Goal: Task Accomplishment & Management: Use online tool/utility

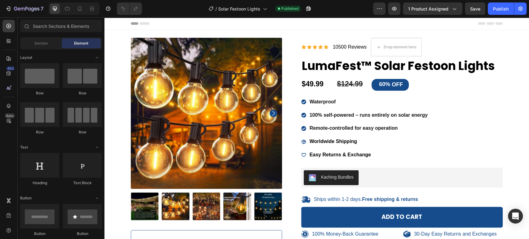
click at [449, 20] on div "Header" at bounding box center [317, 23] width 372 height 12
click at [446, 14] on button "1 product assigned" at bounding box center [432, 8] width 59 height 12
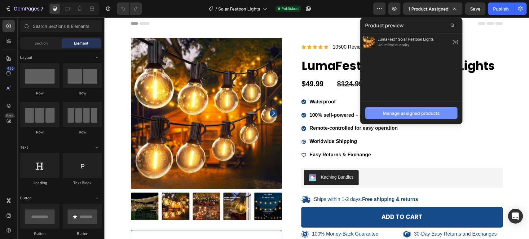
click at [414, 117] on button "Manage assigned products" at bounding box center [411, 113] width 92 height 12
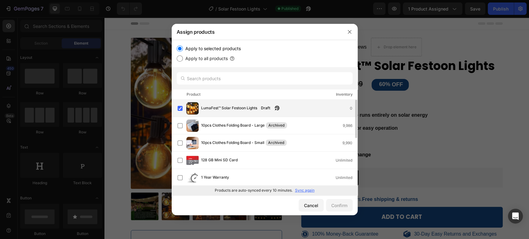
click at [203, 103] on div "LumaFest™ Solar Festoon Lights Draft 0" at bounding box center [267, 108] width 180 height 12
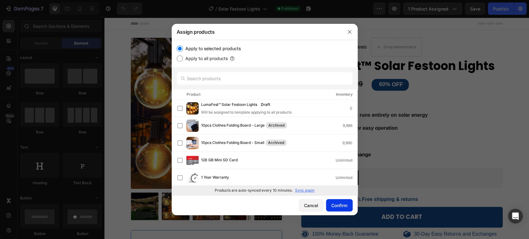
click at [334, 199] on div "Cancel Confirm" at bounding box center [265, 205] width 186 height 20
click at [340, 209] on button "Confirm" at bounding box center [339, 205] width 27 height 12
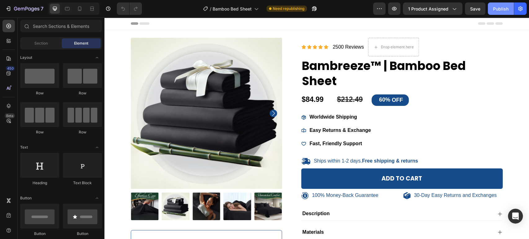
click at [489, 7] on button "Publish" at bounding box center [500, 8] width 26 height 12
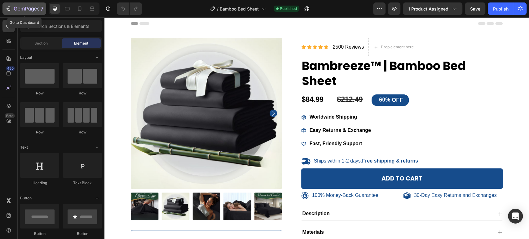
click at [13, 9] on div "7" at bounding box center [24, 8] width 38 height 7
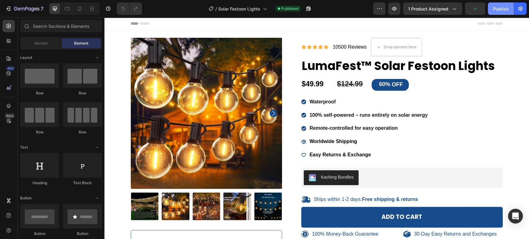
click at [503, 7] on div "Publish" at bounding box center [500, 9] width 15 height 7
click at [394, 7] on icon "button" at bounding box center [394, 9] width 5 height 4
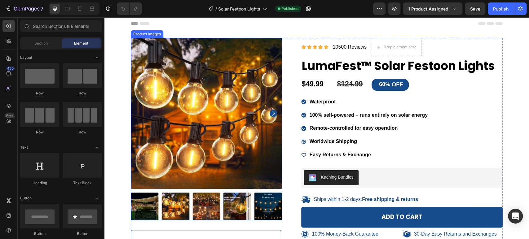
click at [188, 111] on img at bounding box center [206, 113] width 151 height 151
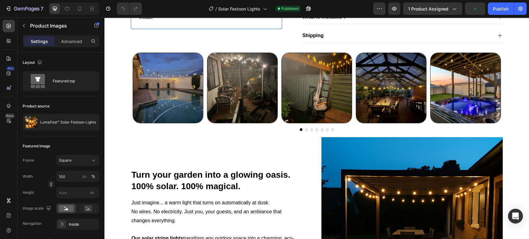
scroll to position [310, 0]
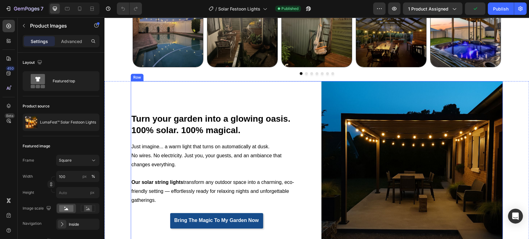
click at [256, 97] on div "Turn your garden into a glowing oasis. 100% solar. 100% magical. Heading Just i…" at bounding box center [221, 171] width 181 height 181
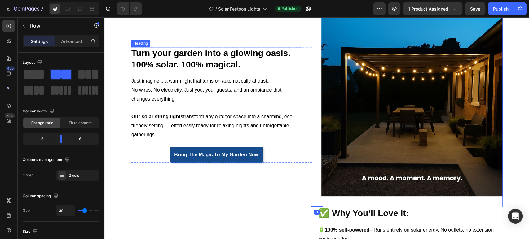
scroll to position [413, 0]
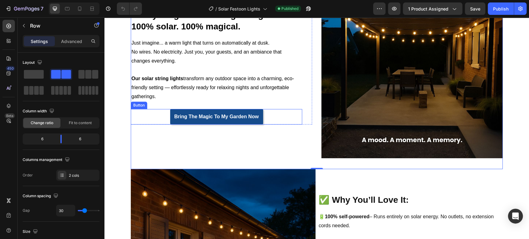
click at [265, 113] on div "Bring the Magic to my garden now Button" at bounding box center [216, 116] width 171 height 15
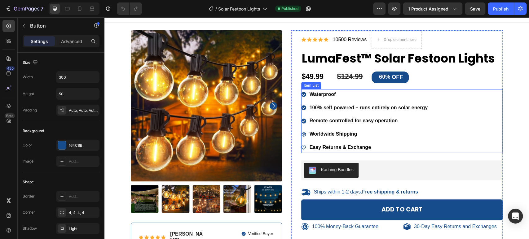
scroll to position [0, 0]
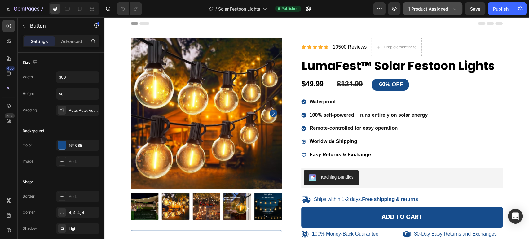
click at [422, 9] on span "1 product assigned" at bounding box center [428, 9] width 40 height 7
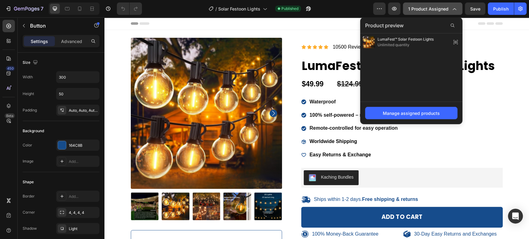
click at [429, 9] on span "1 product assigned" at bounding box center [428, 9] width 40 height 7
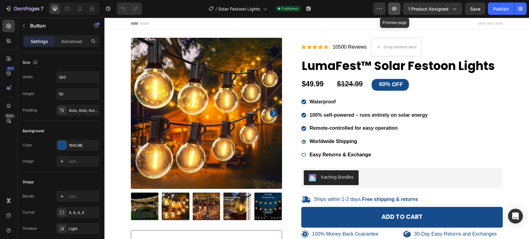
click at [397, 7] on icon "button" at bounding box center [394, 9] width 6 height 6
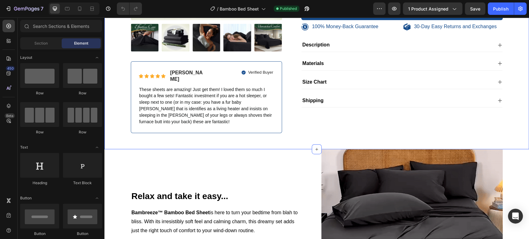
scroll to position [138, 0]
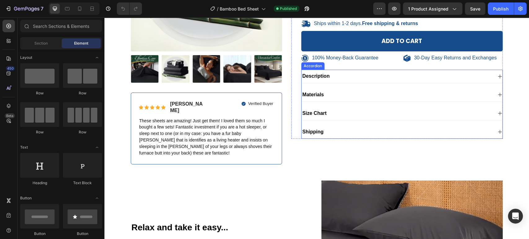
click at [336, 110] on div "Size Chart" at bounding box center [396, 113] width 191 height 8
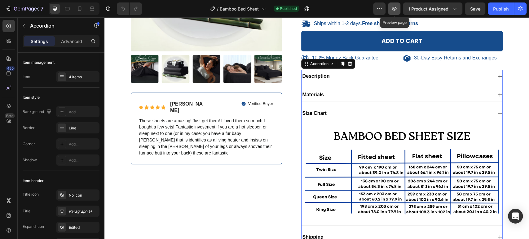
click at [391, 11] on button "button" at bounding box center [394, 8] width 12 height 12
